Goal: Task Accomplishment & Management: Manage account settings

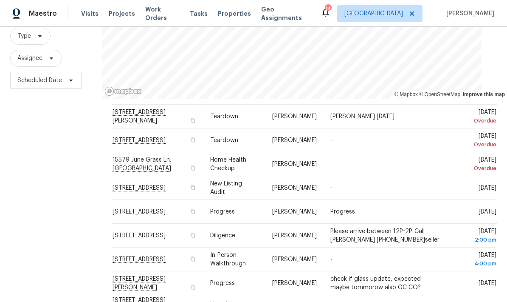
scroll to position [24, 0]
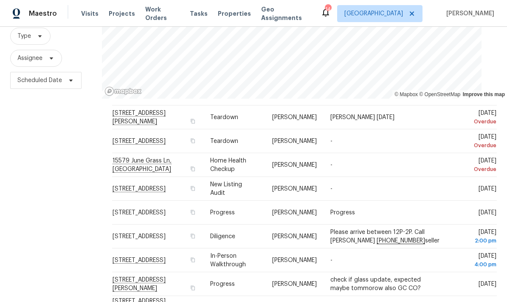
click at [0, 0] on icon at bounding box center [0, 0] width 0 height 0
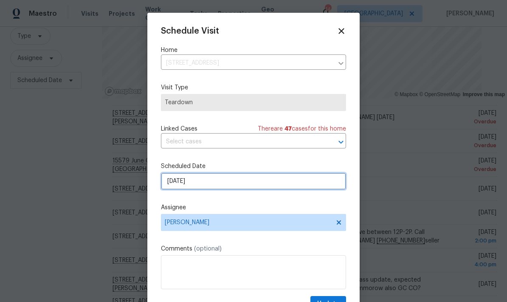
click at [208, 185] on input "9/28/2025" at bounding box center [253, 181] width 185 height 17
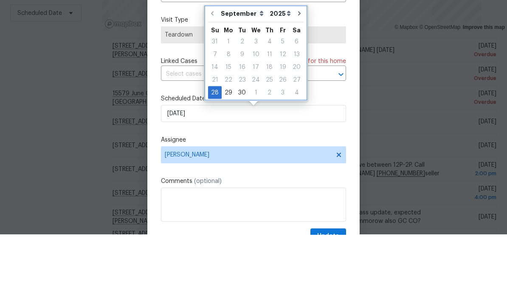
click at [293, 72] on button "Go to next month" at bounding box center [299, 80] width 13 height 17
type input "10/28/2025"
select select "9"
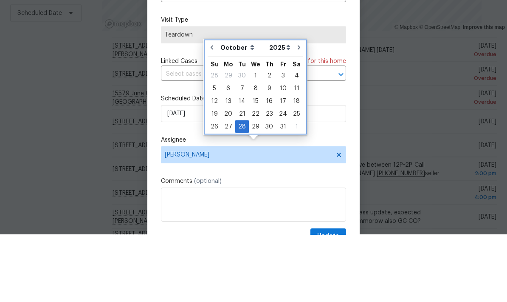
scroll to position [34, 0]
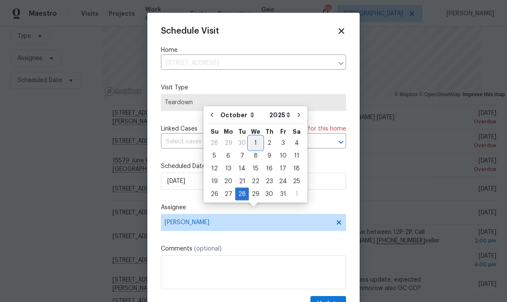
click at [252, 137] on div "1" at bounding box center [256, 143] width 14 height 12
type input "10/1/2025"
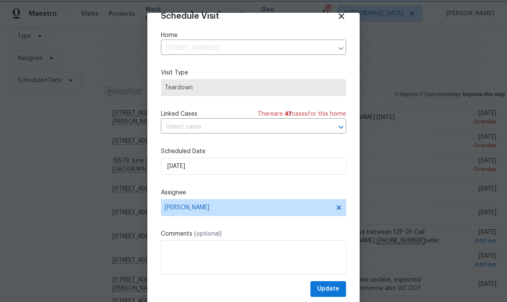
scroll to position [17, 0]
click at [328, 287] on span "Update" at bounding box center [328, 288] width 22 height 11
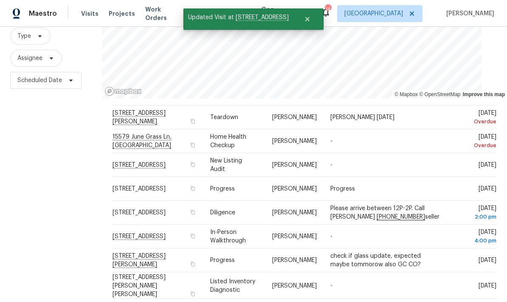
click at [0, 0] on span at bounding box center [0, 0] width 0 height 0
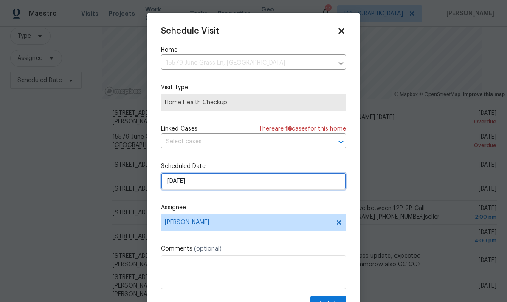
click at [212, 184] on input "9/29/2025" at bounding box center [253, 181] width 185 height 17
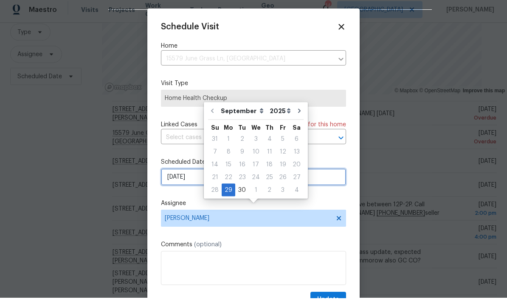
scroll to position [34, 0]
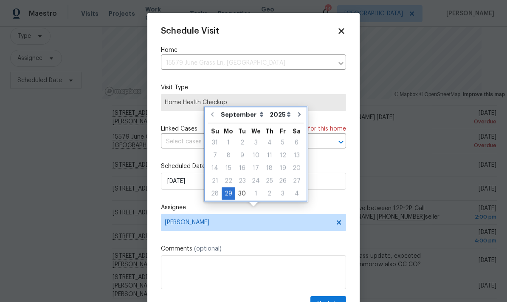
click at [296, 111] on icon "Go to next month" at bounding box center [299, 114] width 7 height 7
type input "10/29/2025"
select select "9"
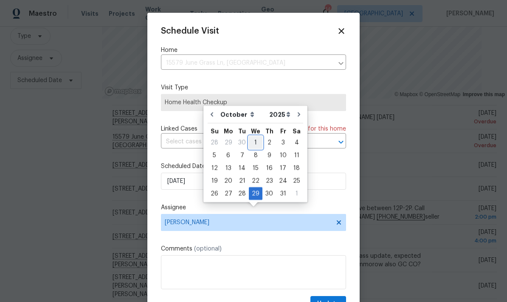
click at [253, 136] on div "1" at bounding box center [256, 142] width 14 height 12
type input "10/1/2025"
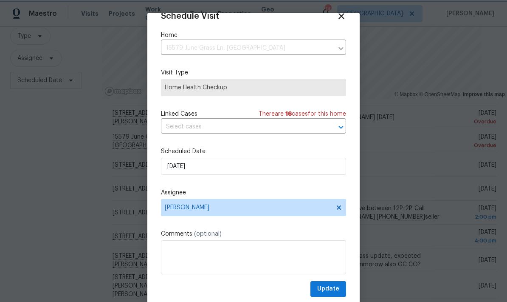
scroll to position [17, 0]
click at [328, 287] on span "Update" at bounding box center [328, 288] width 22 height 11
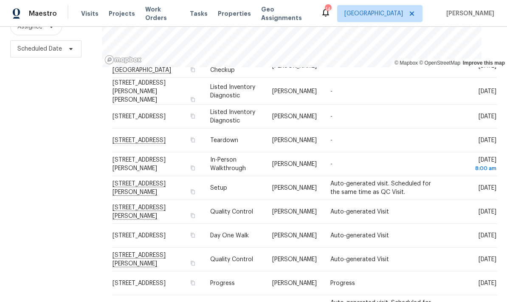
scroll to position [189, 0]
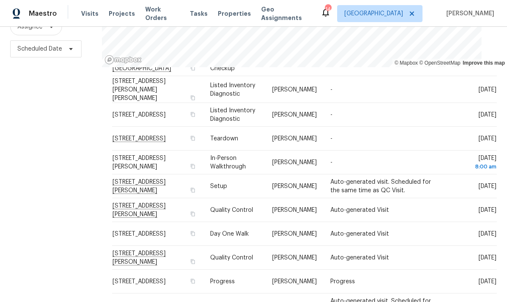
click at [0, 0] on icon at bounding box center [0, 0] width 0 height 0
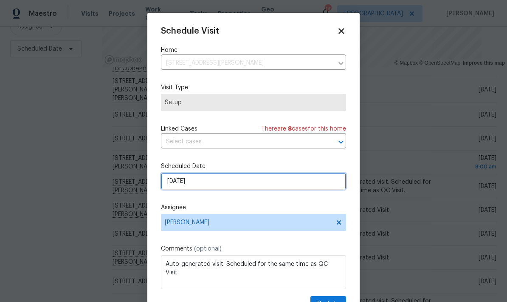
click at [213, 185] on input "10/2/2025" at bounding box center [253, 181] width 185 height 17
select select "9"
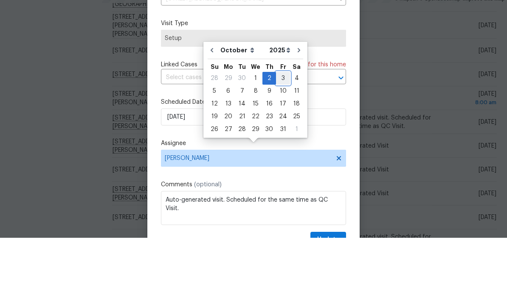
click at [279, 136] on div "3" at bounding box center [283, 142] width 14 height 12
type input "10/3/2025"
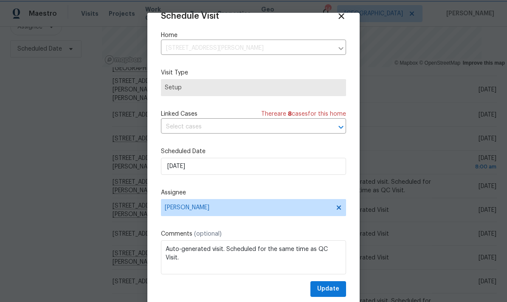
scroll to position [17, 0]
click at [331, 286] on span "Update" at bounding box center [328, 288] width 22 height 11
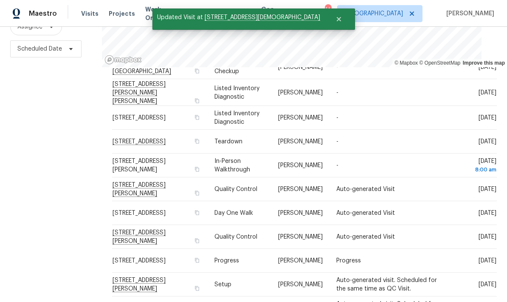
click at [0, 0] on icon at bounding box center [0, 0] width 0 height 0
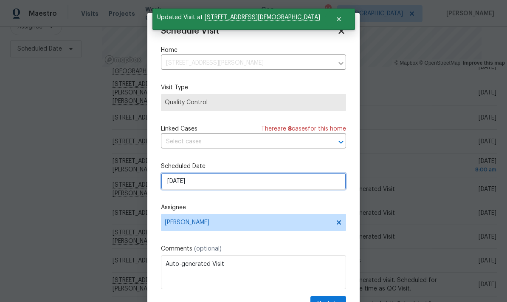
click at [206, 185] on input "10/2/2025" at bounding box center [253, 181] width 185 height 17
select select "9"
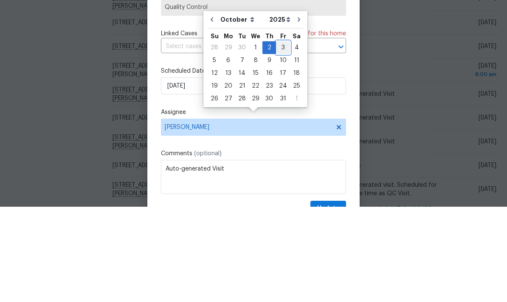
click at [276, 137] on div "3" at bounding box center [283, 143] width 14 height 12
type input "10/3/2025"
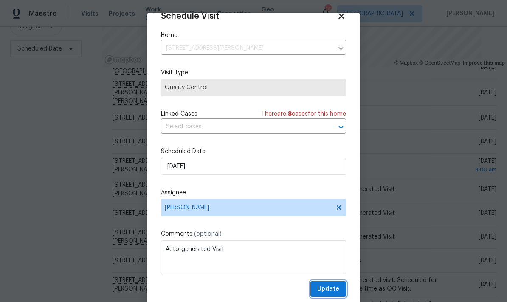
click at [327, 285] on span "Update" at bounding box center [328, 288] width 22 height 11
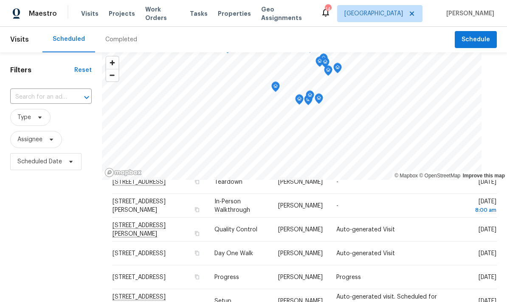
scroll to position [0, 0]
click at [499, 133] on div at bounding box center [304, 116] width 405 height 128
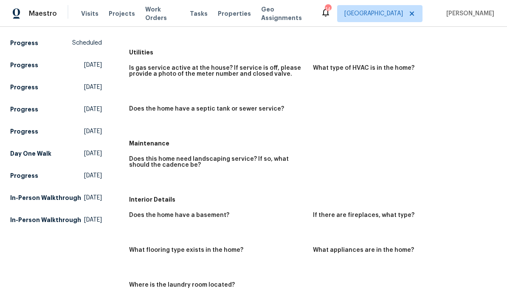
scroll to position [136, 0]
